Goal: Answer question/provide support

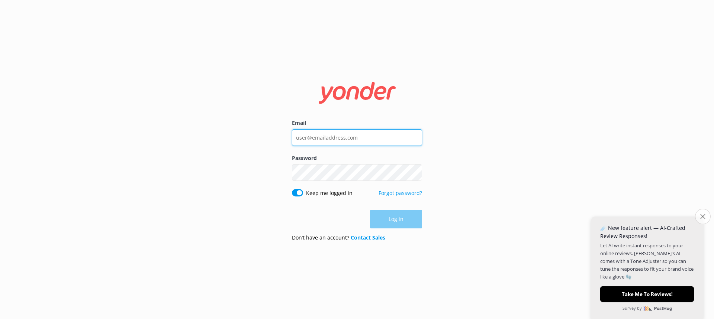
type input "[EMAIL_ADDRESS][DOMAIN_NAME]"
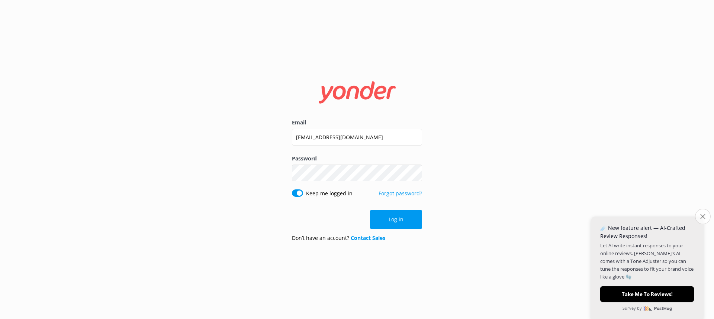
click at [699, 218] on button "Close survey" at bounding box center [703, 217] width 16 height 16
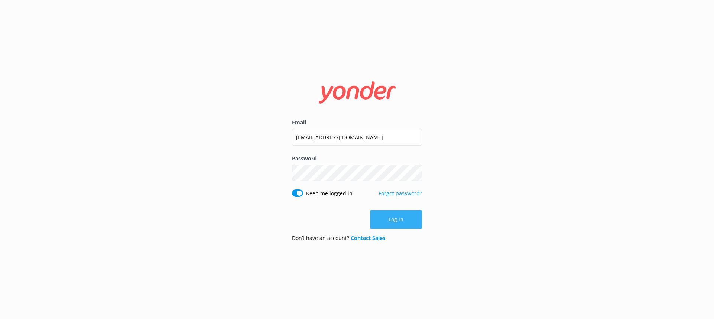
click at [390, 227] on button "Log in" at bounding box center [396, 219] width 52 height 19
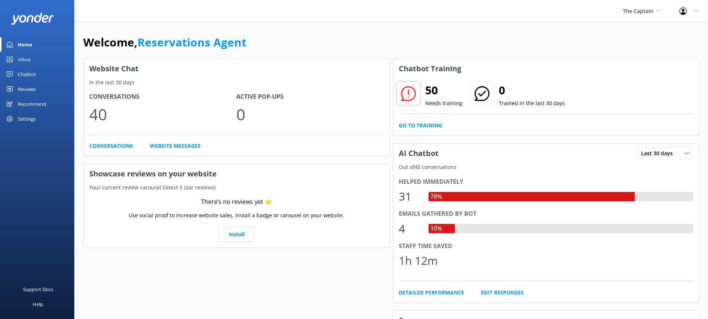
click at [23, 60] on div "Inbox" at bounding box center [24, 59] width 13 height 15
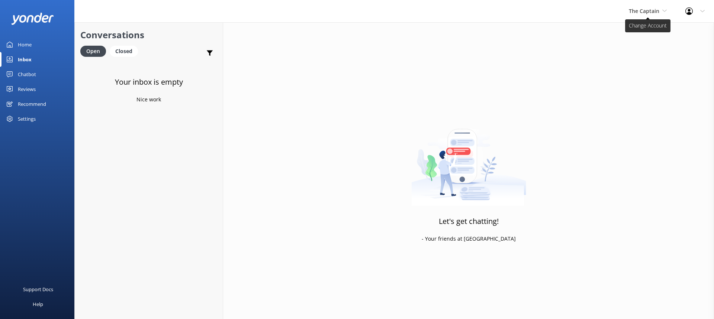
click at [658, 8] on span "The Captain" at bounding box center [644, 10] width 30 height 7
click at [651, 28] on link "De [GEOGRAPHIC_DATA]" at bounding box center [656, 31] width 74 height 18
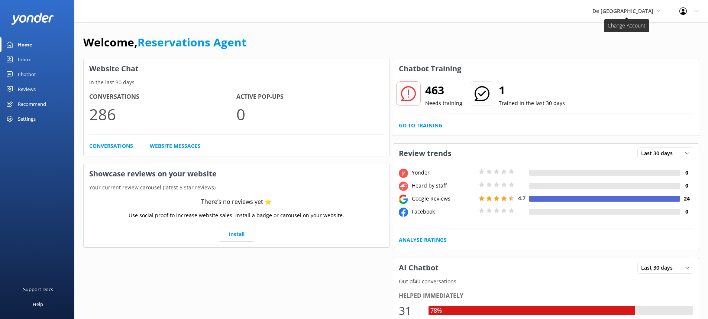
drag, startPoint x: 616, startPoint y: 12, endPoint x: 620, endPoint y: 14, distance: 4.3
click at [617, 12] on span "De [GEOGRAPHIC_DATA]" at bounding box center [623, 10] width 61 height 7
click at [631, 65] on link "The Captain" at bounding box center [620, 67] width 74 height 18
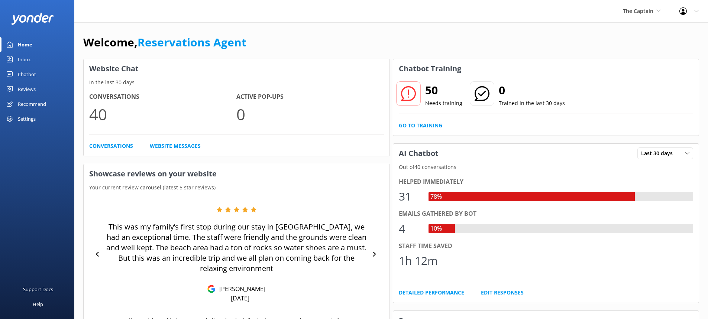
click at [35, 58] on link "Inbox" at bounding box center [37, 59] width 74 height 15
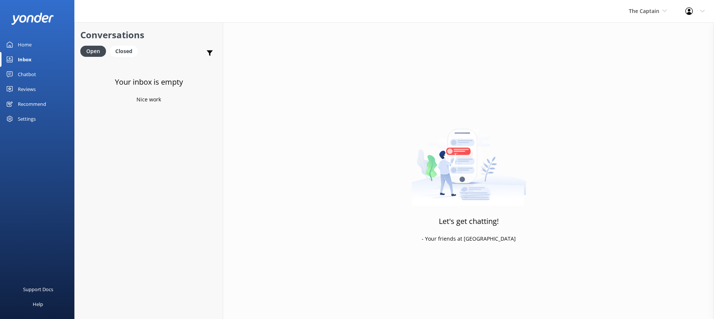
click at [27, 59] on div "Inbox" at bounding box center [25, 59] width 14 height 15
click at [656, 16] on div "The Captain De Palm Island Aruba's Activities Expert The Captain" at bounding box center [647, 11] width 57 height 22
click at [637, 31] on link "De [GEOGRAPHIC_DATA]" at bounding box center [656, 31] width 74 height 18
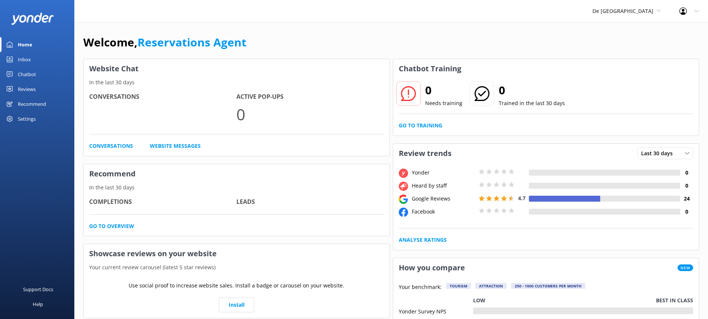
click at [29, 59] on div "Inbox" at bounding box center [24, 59] width 13 height 15
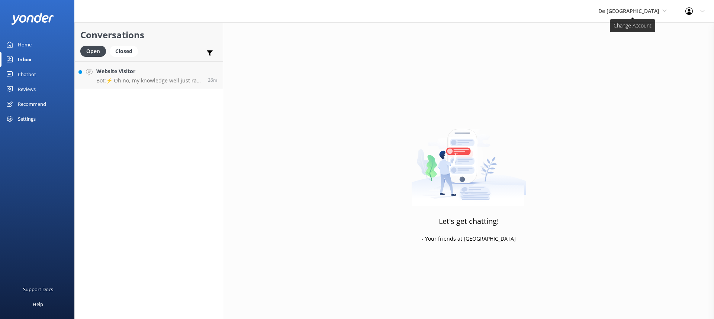
click at [632, 14] on span "De [GEOGRAPHIC_DATA]" at bounding box center [628, 10] width 61 height 7
click at [627, 65] on link "The Captain" at bounding box center [626, 67] width 74 height 18
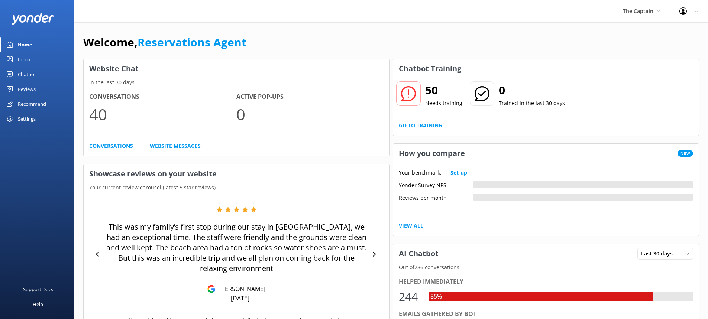
click at [34, 63] on link "Inbox" at bounding box center [37, 59] width 74 height 15
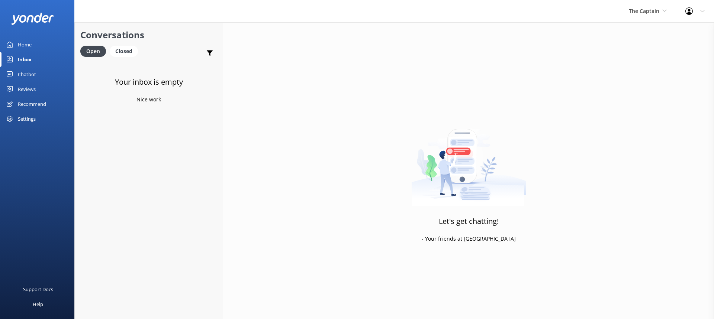
click at [663, 6] on div "The Captain De Palm Island Aruba's Activities Expert The Captain" at bounding box center [647, 11] width 57 height 22
click at [651, 44] on link "Aruba's Activities Expert" at bounding box center [656, 49] width 74 height 18
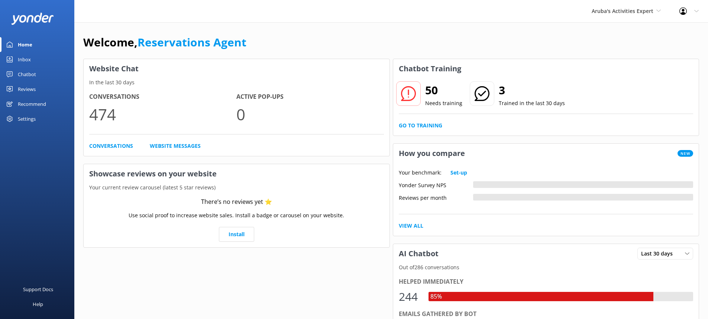
click at [37, 56] on link "Inbox" at bounding box center [37, 59] width 74 height 15
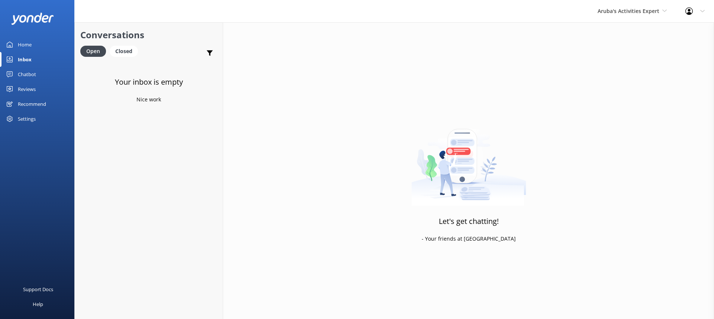
click at [26, 57] on div "Inbox" at bounding box center [25, 59] width 14 height 15
click at [634, 11] on span "Aruba's Activities Expert" at bounding box center [628, 10] width 62 height 7
click at [625, 30] on link "De [GEOGRAPHIC_DATA]" at bounding box center [625, 31] width 74 height 18
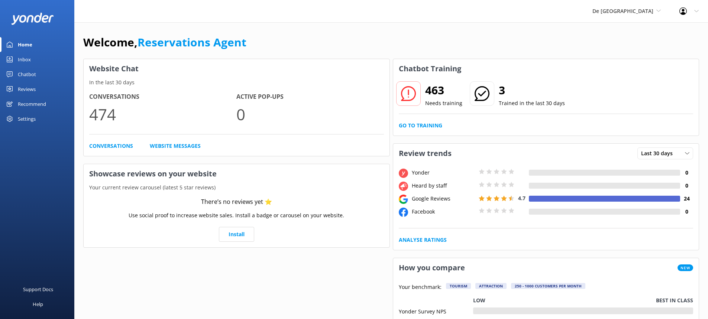
click at [25, 59] on div "Inbox" at bounding box center [24, 59] width 13 height 15
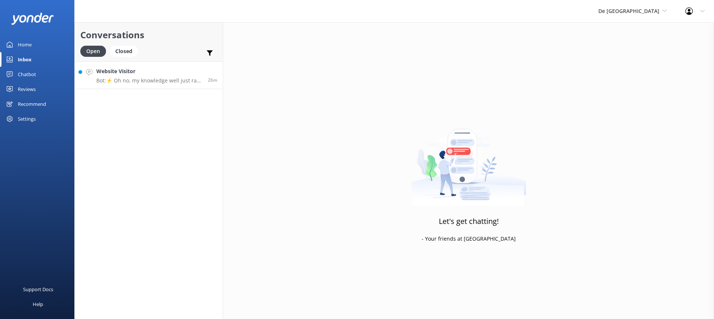
click at [149, 79] on p "Bot: ⚡ Oh no, my knowledge well just ran dry! Could you reshuffle your question…" at bounding box center [149, 80] width 106 height 7
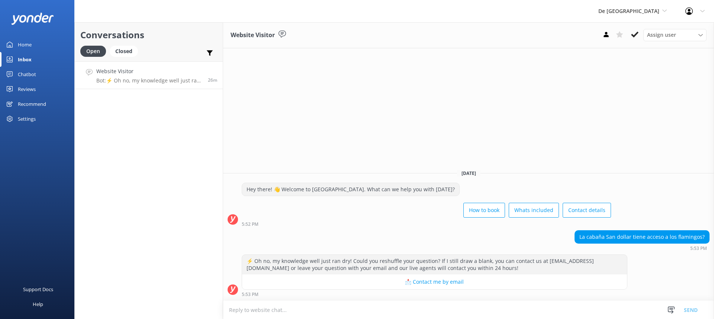
click at [462, 308] on textarea at bounding box center [468, 310] width 491 height 18
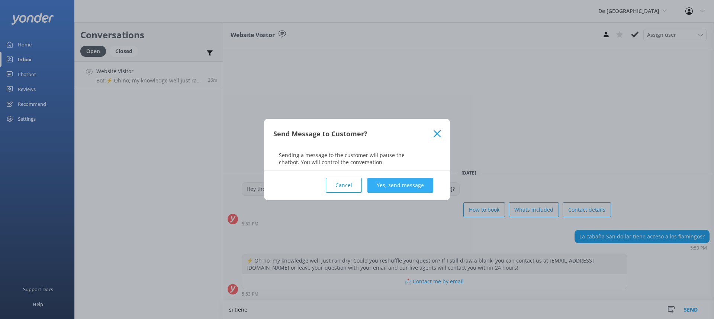
type textarea "si tiene"
click at [383, 184] on button "Yes, send message" at bounding box center [400, 185] width 66 height 15
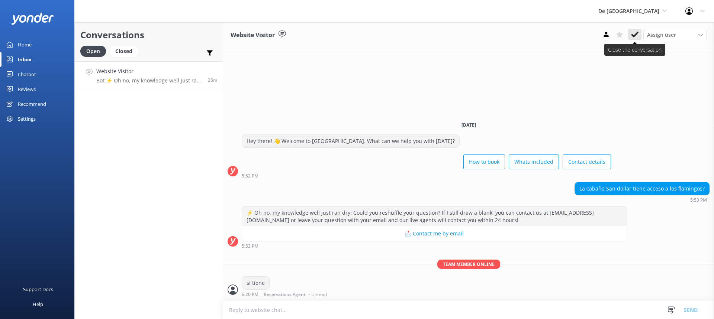
click at [634, 30] on button at bounding box center [634, 34] width 13 height 11
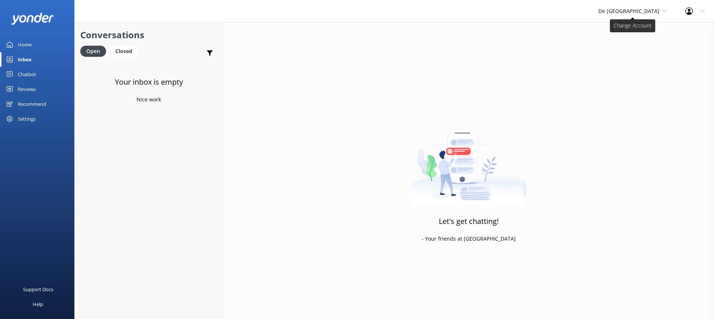
click at [626, 8] on span "De [GEOGRAPHIC_DATA]" at bounding box center [628, 10] width 61 height 7
click at [626, 46] on link "Aruba's Activities Expert" at bounding box center [626, 49] width 74 height 18
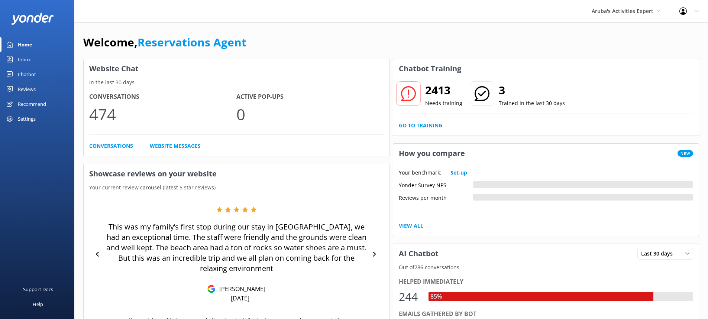
click at [28, 54] on div "Inbox" at bounding box center [24, 59] width 13 height 15
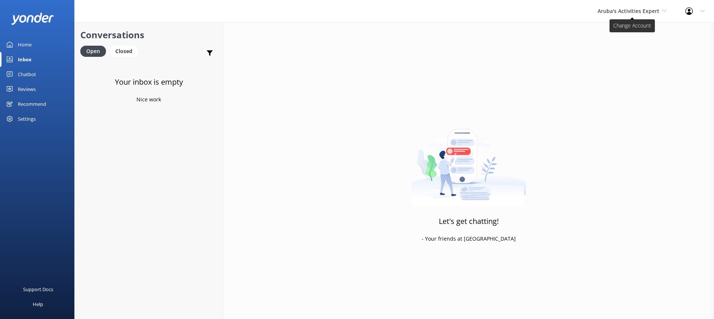
click at [628, 12] on span "Aruba's Activities Expert" at bounding box center [628, 10] width 62 height 7
click at [619, 28] on link "De [GEOGRAPHIC_DATA]" at bounding box center [625, 31] width 74 height 18
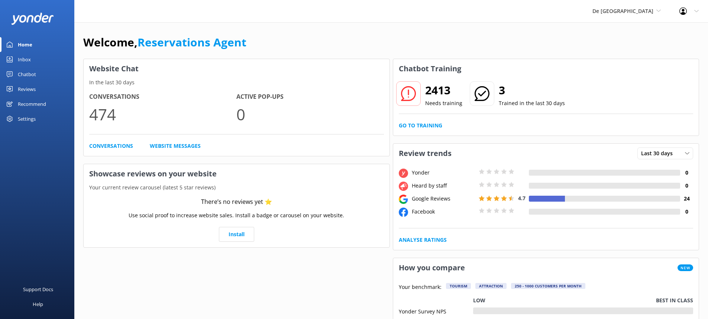
click at [19, 54] on div "Inbox" at bounding box center [24, 59] width 13 height 15
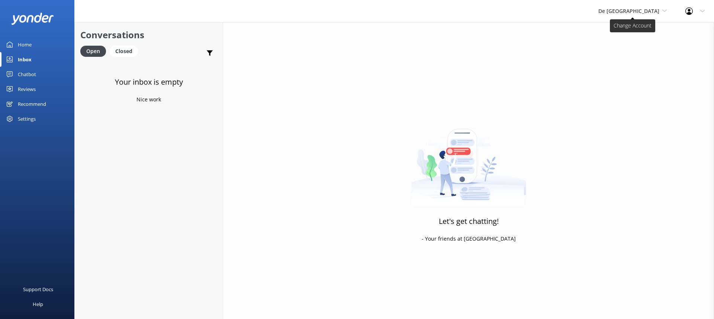
click at [638, 7] on span "De [GEOGRAPHIC_DATA]" at bounding box center [632, 11] width 68 height 8
click at [639, 47] on link "Aruba's Activities Expert" at bounding box center [626, 49] width 74 height 18
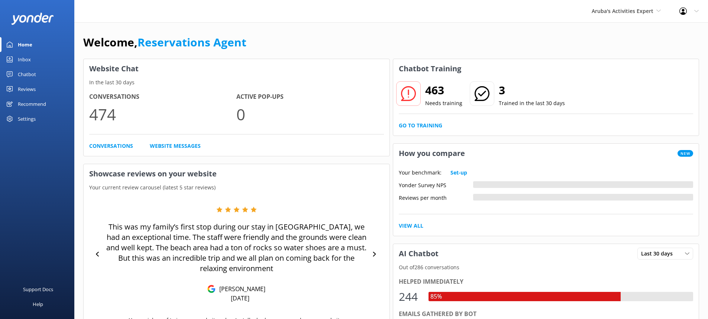
click at [39, 55] on link "Inbox" at bounding box center [37, 59] width 74 height 15
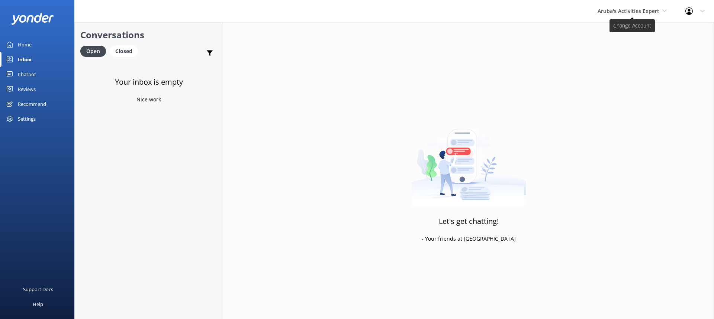
click at [602, 13] on span "Aruba's Activities Expert" at bounding box center [628, 10] width 62 height 7
click at [600, 64] on link "The Captain" at bounding box center [625, 67] width 74 height 18
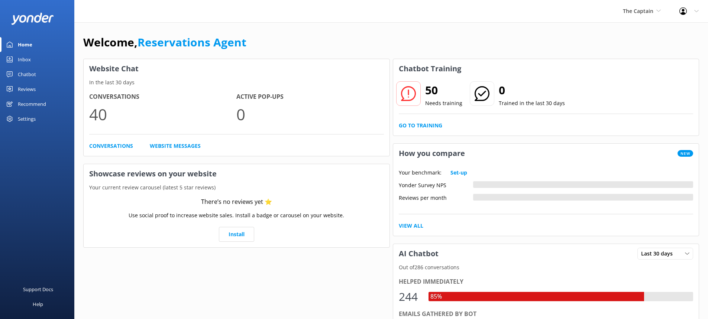
click at [33, 61] on link "Inbox" at bounding box center [37, 59] width 74 height 15
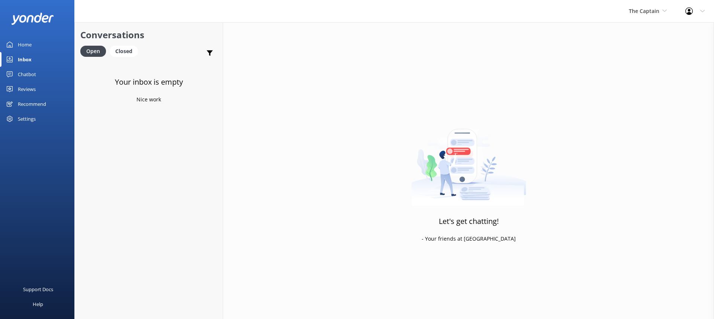
click at [644, 18] on div "The Captain De Palm Island Aruba's Activities Expert The Captain" at bounding box center [647, 11] width 57 height 22
click at [637, 34] on link "De [GEOGRAPHIC_DATA]" at bounding box center [656, 31] width 74 height 18
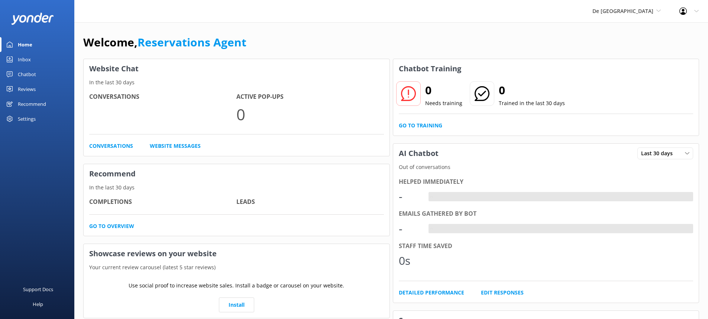
click at [28, 57] on div "Inbox" at bounding box center [24, 59] width 13 height 15
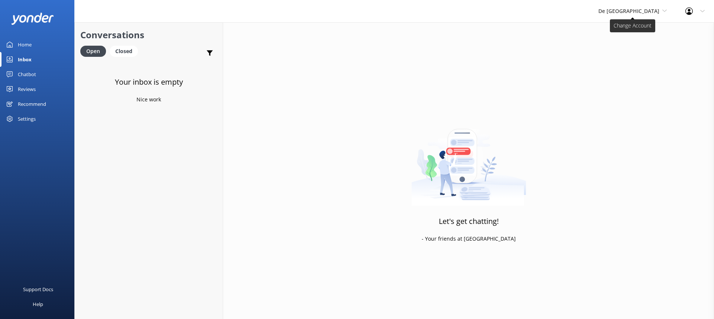
click at [638, 9] on span "De [GEOGRAPHIC_DATA]" at bounding box center [628, 10] width 61 height 7
click at [633, 61] on link "The Captain" at bounding box center [626, 67] width 74 height 18
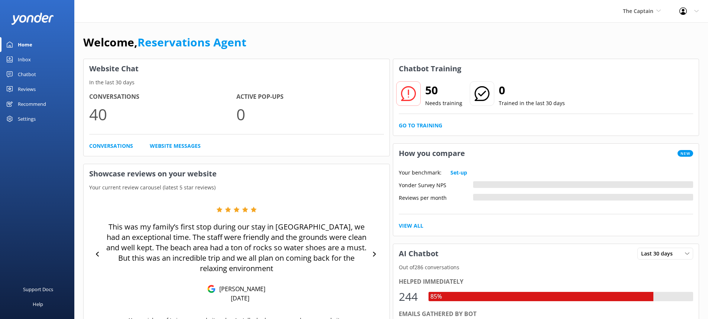
click at [35, 60] on link "Inbox" at bounding box center [37, 59] width 74 height 15
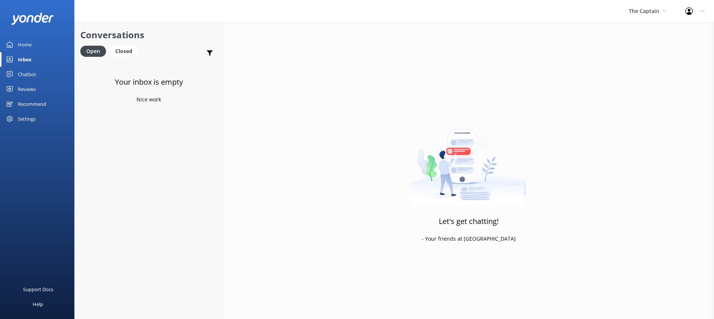
click at [28, 58] on div "Inbox" at bounding box center [25, 59] width 14 height 15
click at [641, 4] on div "The Captain De Palm Island Aruba's Activities Expert The Captain" at bounding box center [647, 11] width 57 height 22
click at [646, 25] on link "De [GEOGRAPHIC_DATA]" at bounding box center [656, 31] width 74 height 18
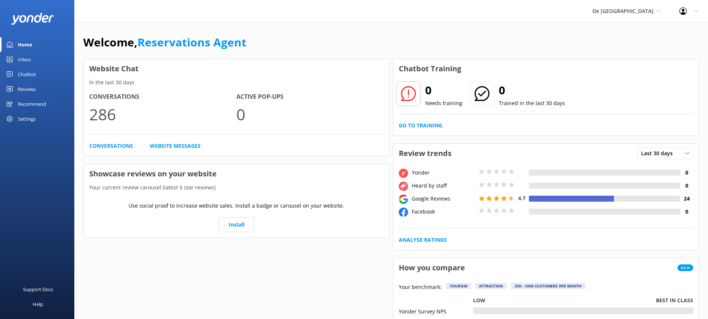
click at [33, 59] on link "Inbox" at bounding box center [37, 59] width 74 height 15
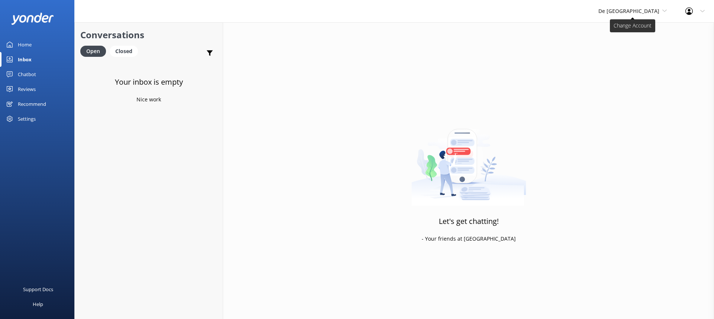
click at [629, 13] on span "De [GEOGRAPHIC_DATA]" at bounding box center [628, 10] width 61 height 7
click at [626, 45] on link "Aruba's Activities Expert" at bounding box center [626, 49] width 74 height 18
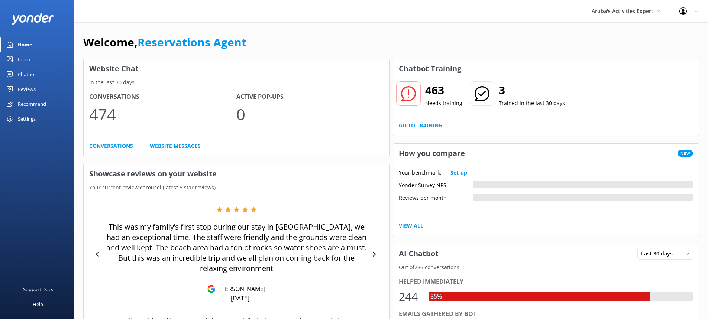
click at [37, 62] on link "Inbox" at bounding box center [37, 59] width 74 height 15
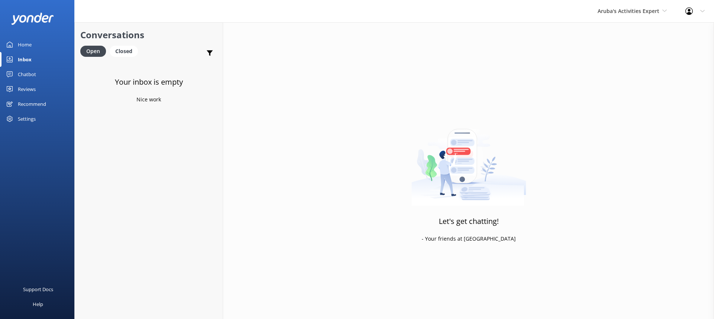
click at [609, 19] on div "Aruba's Activities Expert De Palm Island Aruba's Activities Expert The Captain" at bounding box center [632, 11] width 88 height 22
click at [602, 60] on link "The Captain" at bounding box center [625, 67] width 74 height 18
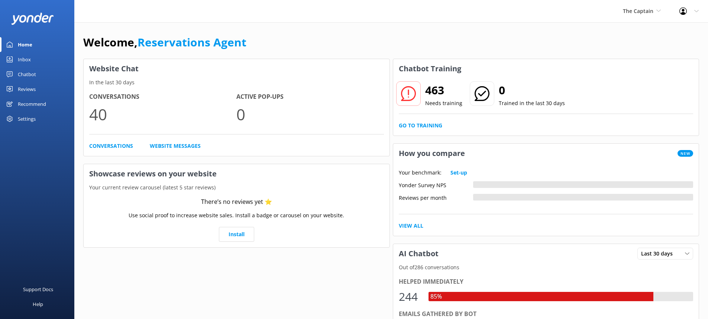
click at [30, 57] on link "Inbox" at bounding box center [37, 59] width 74 height 15
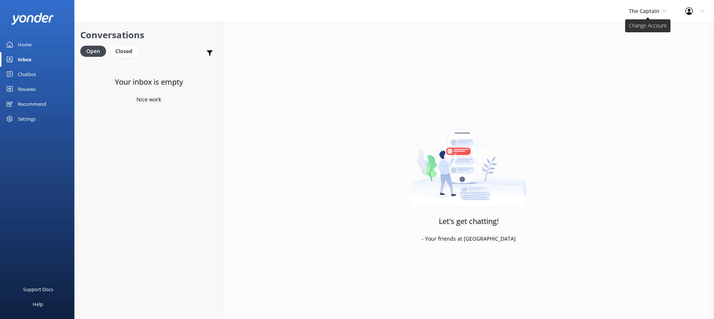
click at [642, 13] on span "The Captain" at bounding box center [644, 10] width 30 height 7
click at [645, 30] on link "De [GEOGRAPHIC_DATA]" at bounding box center [656, 31] width 74 height 18
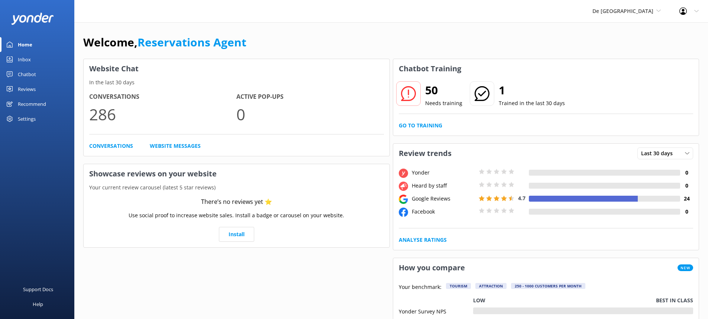
click at [23, 58] on div "Inbox" at bounding box center [24, 59] width 13 height 15
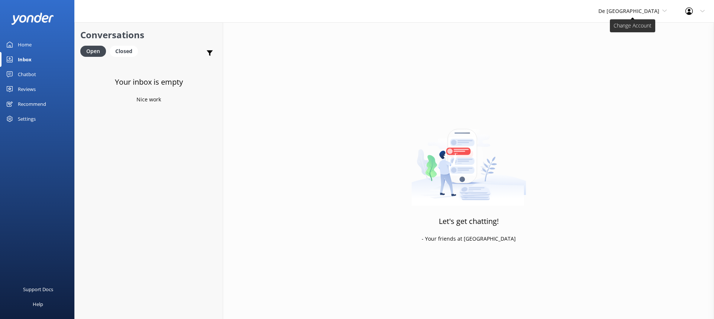
click at [629, 15] on span "De [GEOGRAPHIC_DATA]" at bounding box center [632, 11] width 68 height 8
click at [626, 44] on link "Aruba's Activities Expert" at bounding box center [626, 49] width 74 height 18
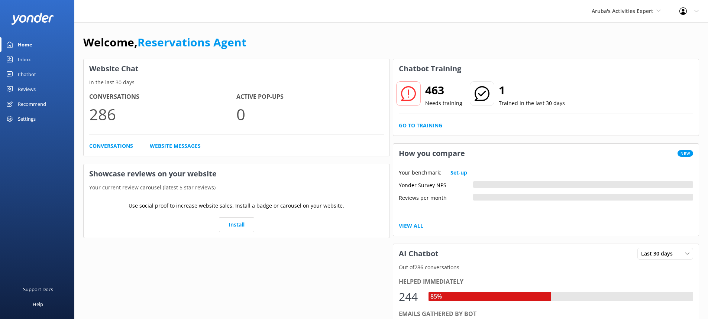
click at [22, 56] on div "Inbox" at bounding box center [24, 59] width 13 height 15
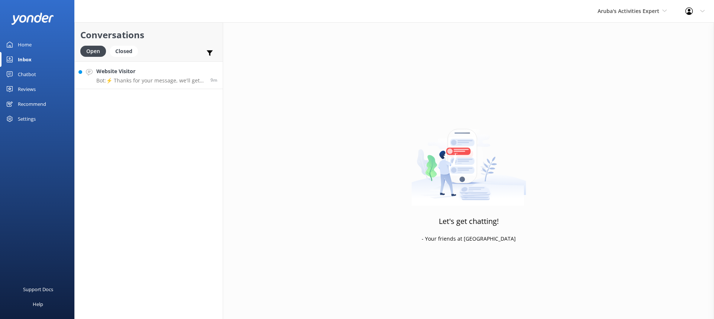
click at [168, 78] on p "Bot: ⚡ Thanks for your message, we'll get back to you as soon as we can." at bounding box center [150, 80] width 109 height 7
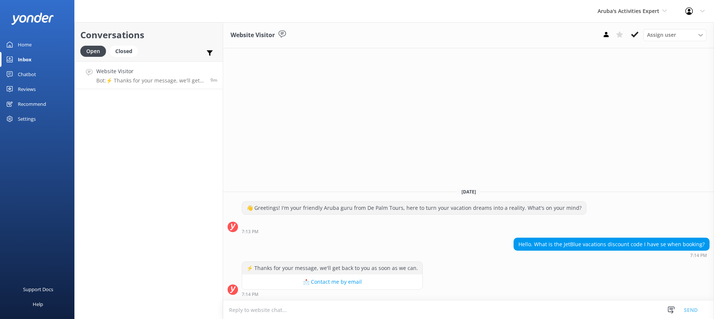
click at [411, 306] on textarea at bounding box center [468, 310] width 491 height 18
click at [304, 311] on textarea "hi, for the Jetblue" at bounding box center [468, 310] width 491 height 19
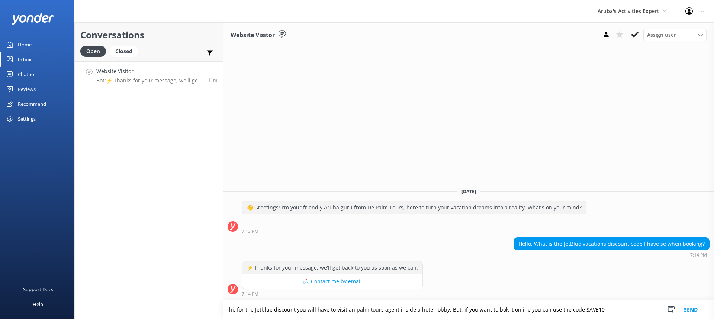
click at [494, 312] on textarea "hi, for the Jetblue discount you will have to visit an palm tours agent inside …" at bounding box center [468, 310] width 491 height 19
type textarea "hi, for the Jetblue discount you will have to visit an palm tours agent inside …"
click at [687, 307] on button "Send" at bounding box center [691, 310] width 28 height 19
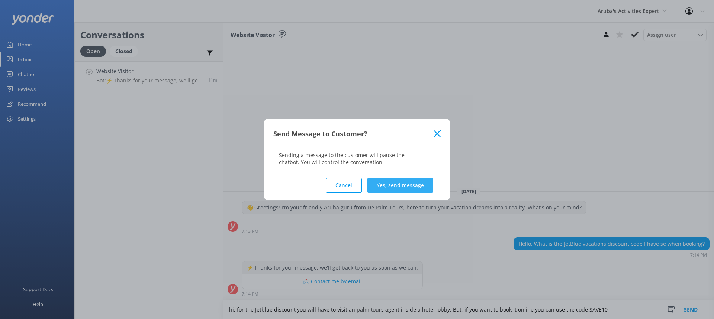
click at [376, 188] on button "Yes, send message" at bounding box center [400, 185] width 66 height 15
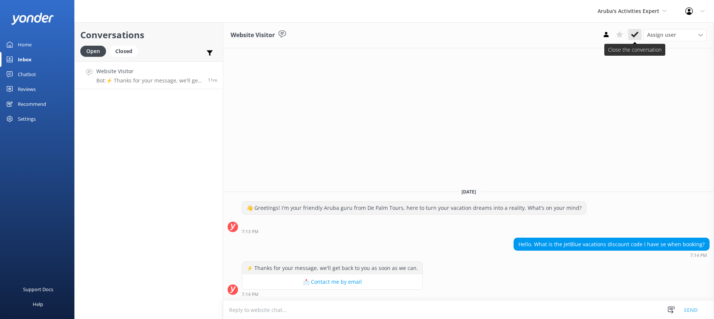
click at [637, 36] on icon at bounding box center [634, 34] width 7 height 7
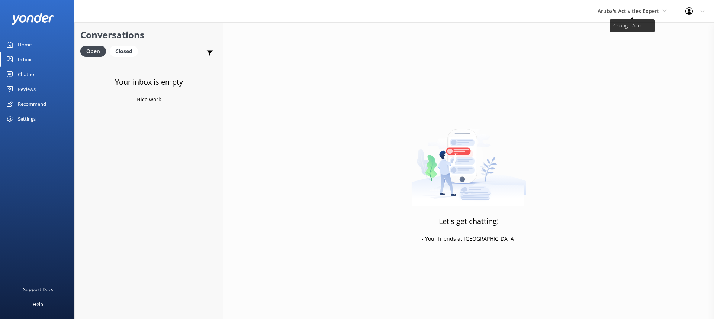
click at [624, 12] on span "Aruba's Activities Expert" at bounding box center [628, 10] width 62 height 7
click at [610, 63] on link "The Captain" at bounding box center [625, 67] width 74 height 18
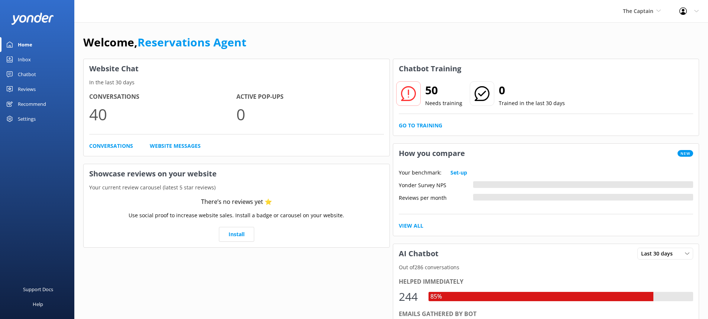
click at [26, 61] on div "Inbox" at bounding box center [24, 59] width 13 height 15
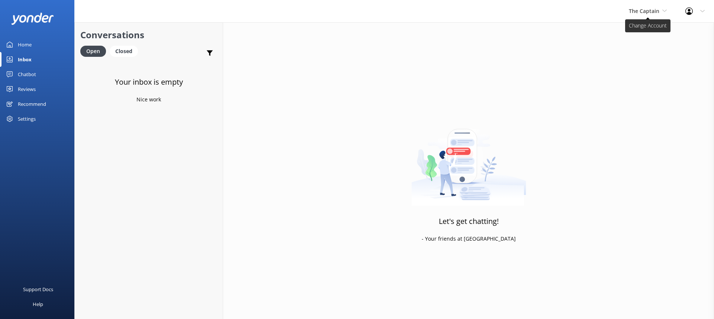
click at [640, 6] on div "The Captain De Palm Island Aruba's Activities Expert The Captain" at bounding box center [647, 11] width 57 height 22
click at [641, 30] on link "De [GEOGRAPHIC_DATA]" at bounding box center [656, 31] width 74 height 18
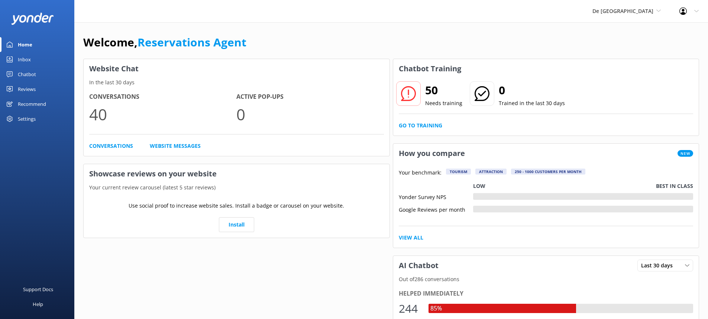
click at [24, 58] on div "Inbox" at bounding box center [24, 59] width 13 height 15
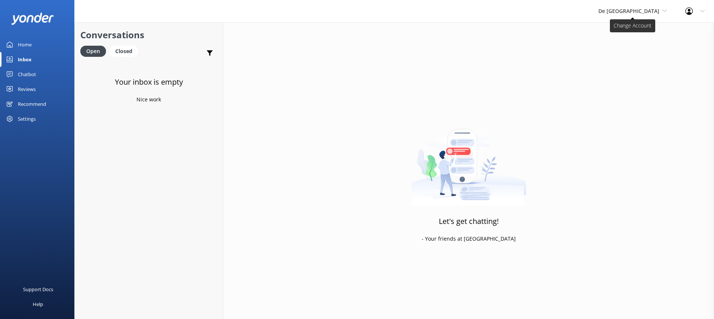
click at [644, 13] on span "De [GEOGRAPHIC_DATA]" at bounding box center [628, 10] width 61 height 7
click at [640, 52] on link "Aruba's Activities Expert" at bounding box center [626, 49] width 74 height 18
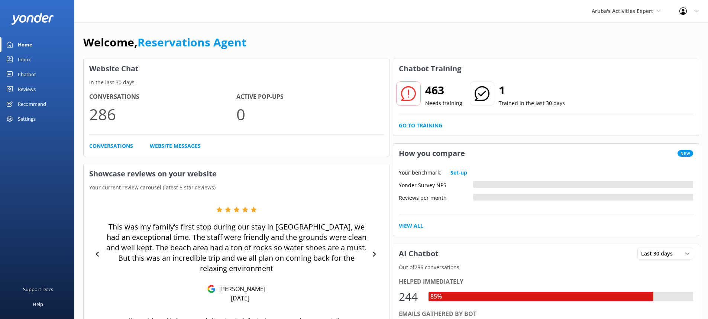
click at [24, 62] on div "Inbox" at bounding box center [24, 59] width 13 height 15
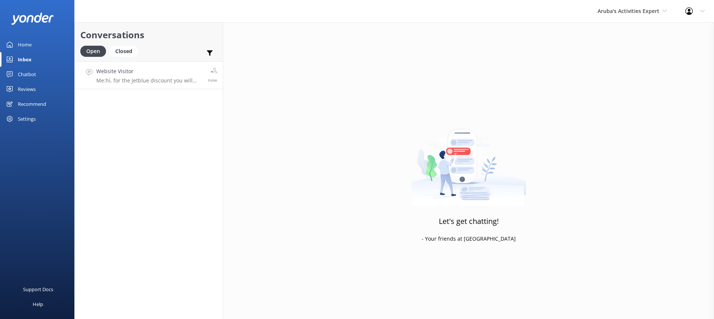
click at [136, 76] on div "Website Visitor Me: hi, for the Jetblue discount you will have to visit an palm…" at bounding box center [149, 75] width 106 height 16
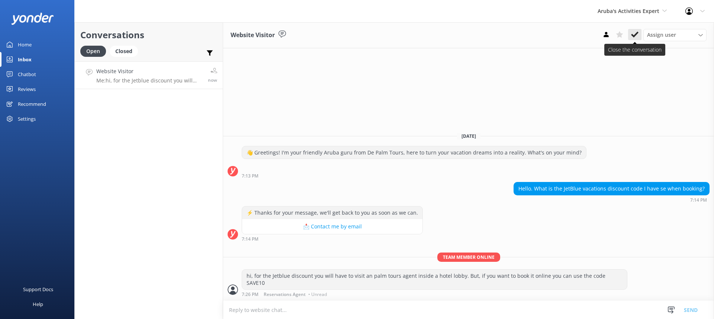
click at [636, 38] on icon at bounding box center [634, 34] width 7 height 7
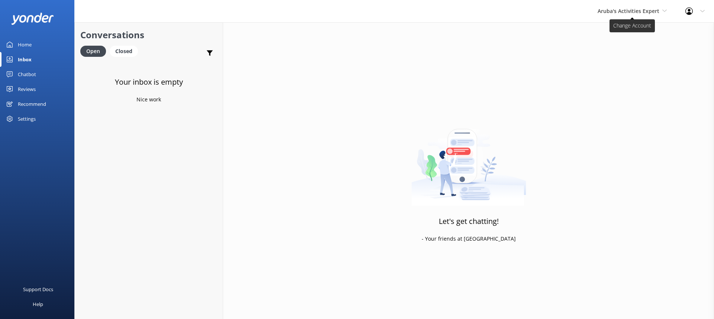
click at [619, 11] on span "Aruba's Activities Expert" at bounding box center [628, 10] width 62 height 7
click at [620, 29] on link "De [GEOGRAPHIC_DATA]" at bounding box center [625, 31] width 74 height 18
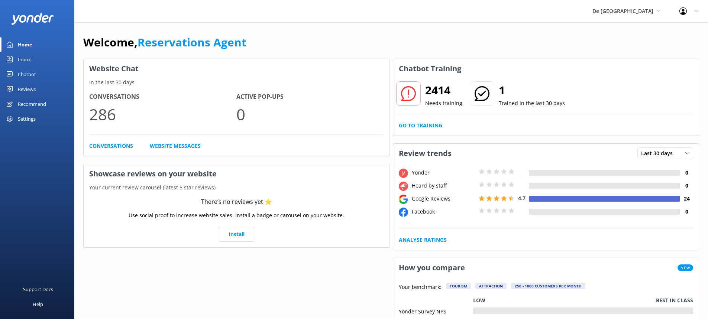
click at [22, 61] on div "Inbox" at bounding box center [24, 59] width 13 height 15
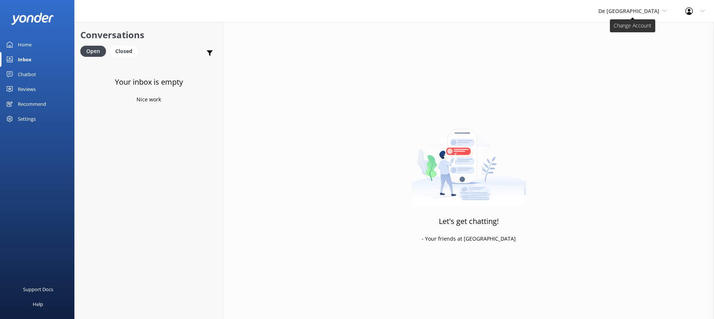
click at [639, 12] on span "De [GEOGRAPHIC_DATA]" at bounding box center [628, 10] width 61 height 7
click at [634, 62] on link "The Captain" at bounding box center [626, 67] width 74 height 18
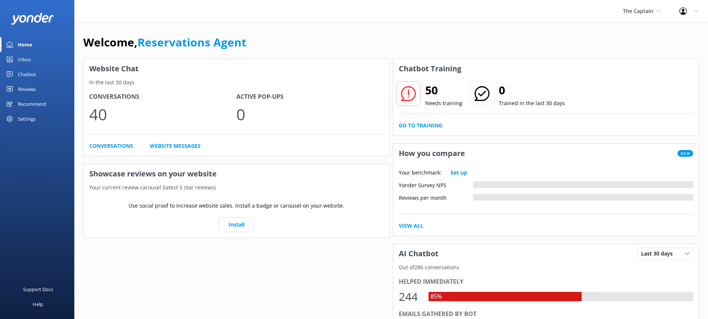
click at [21, 56] on div "Inbox" at bounding box center [24, 59] width 13 height 15
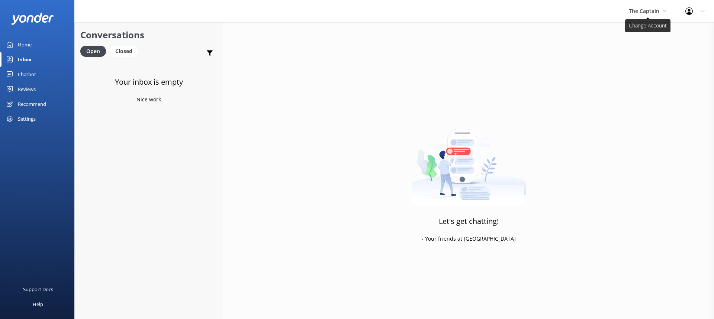
click at [655, 14] on span "The Captain" at bounding box center [648, 11] width 38 height 8
click at [647, 46] on link "Aruba's Activities Expert" at bounding box center [656, 49] width 74 height 18
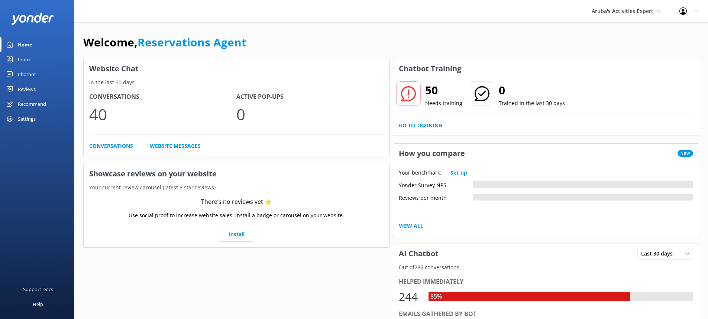
click at [33, 57] on link "Inbox" at bounding box center [37, 59] width 74 height 15
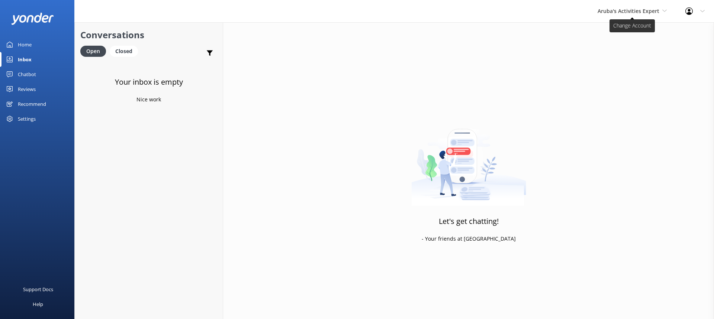
click at [636, 8] on span "Aruba's Activities Expert" at bounding box center [628, 10] width 62 height 7
click at [621, 6] on div "Aruba's Activities Expert [GEOGRAPHIC_DATA] [GEOGRAPHIC_DATA]'s Activities Expe…" at bounding box center [632, 11] width 88 height 22
click at [616, 43] on link "Aruba's Activities Expert" at bounding box center [625, 49] width 74 height 18
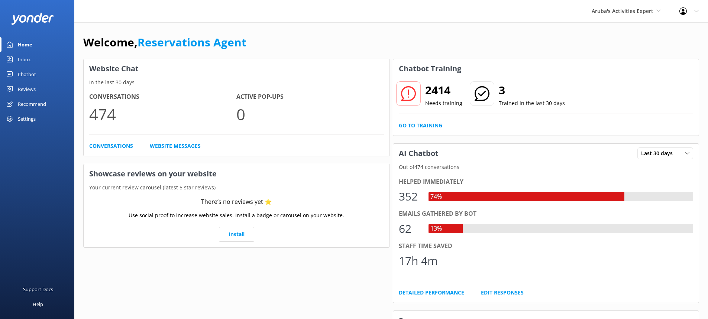
click at [42, 59] on link "Inbox" at bounding box center [37, 59] width 74 height 15
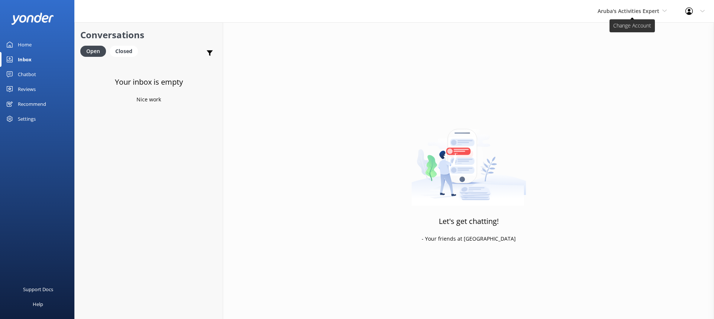
drag, startPoint x: 609, startPoint y: 6, endPoint x: 612, endPoint y: 11, distance: 5.8
click at [609, 7] on div "Aruba's Activities Expert [GEOGRAPHIC_DATA] [GEOGRAPHIC_DATA]'s Activities Expe…" at bounding box center [632, 11] width 88 height 22
click at [612, 63] on link "The Captain" at bounding box center [625, 67] width 74 height 18
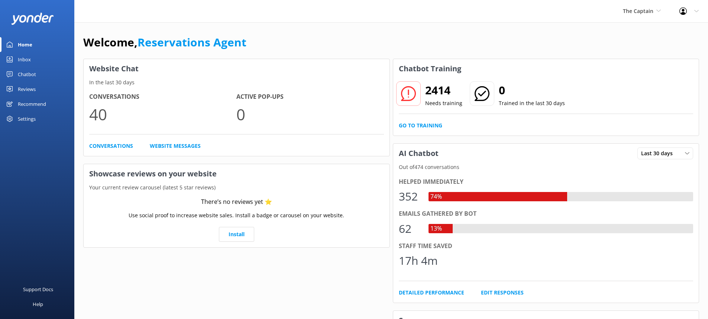
click at [33, 58] on link "Inbox" at bounding box center [37, 59] width 74 height 15
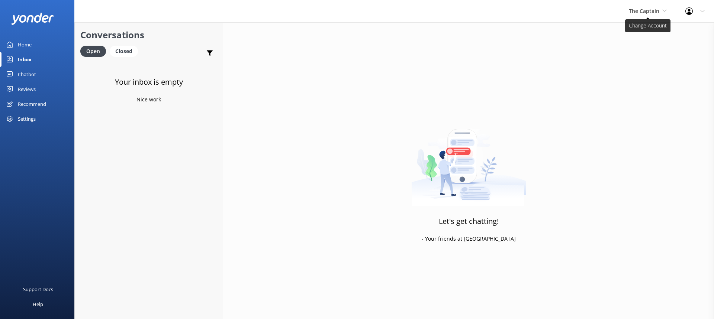
click at [640, 13] on span "The Captain" at bounding box center [644, 10] width 30 height 7
click at [642, 34] on link "De [GEOGRAPHIC_DATA]" at bounding box center [656, 31] width 74 height 18
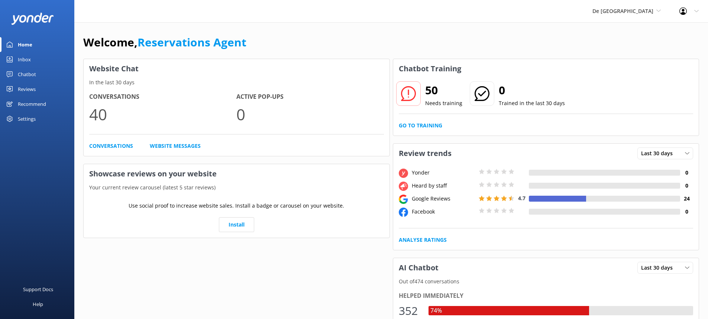
click at [40, 62] on link "Inbox" at bounding box center [37, 59] width 74 height 15
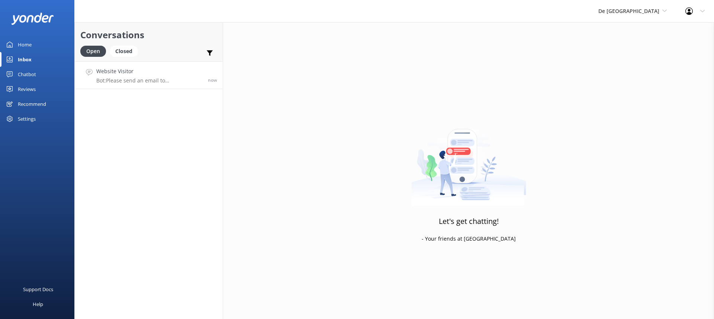
click at [185, 81] on p "Bot: Please send an email to [EMAIL_ADDRESS][DOMAIN_NAME] with the date of your…" at bounding box center [149, 80] width 106 height 7
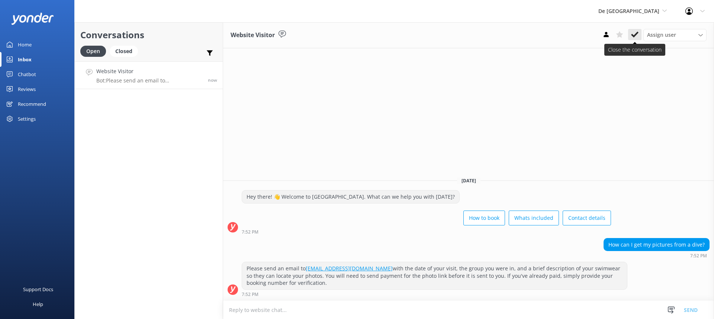
click at [629, 32] on button at bounding box center [634, 34] width 13 height 11
